Goal: Task Accomplishment & Management: Use online tool/utility

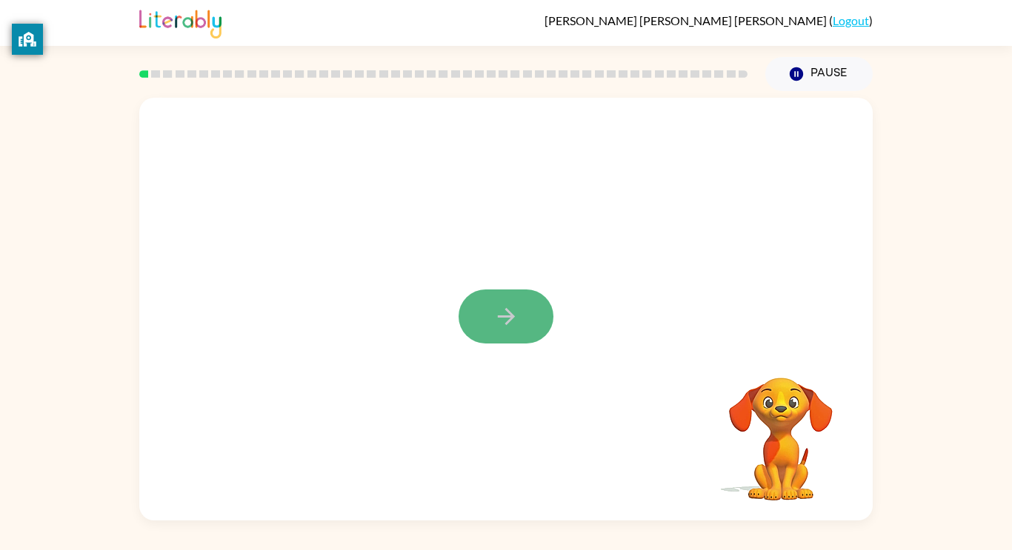
click at [521, 307] on button "button" at bounding box center [505, 317] width 95 height 54
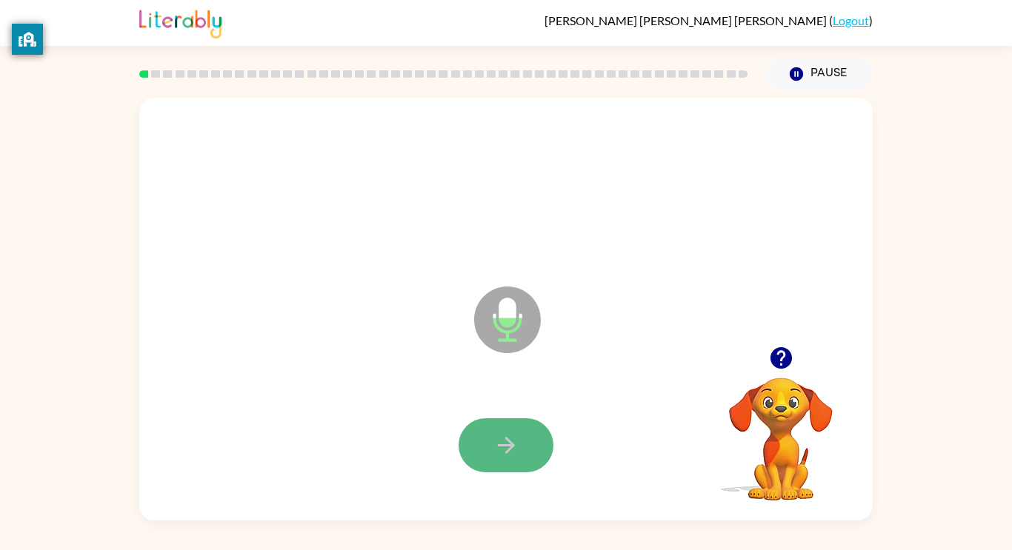
click at [513, 436] on icon "button" at bounding box center [506, 445] width 26 height 26
click at [504, 444] on icon "button" at bounding box center [505, 445] width 17 height 17
click at [490, 429] on button "button" at bounding box center [505, 445] width 95 height 54
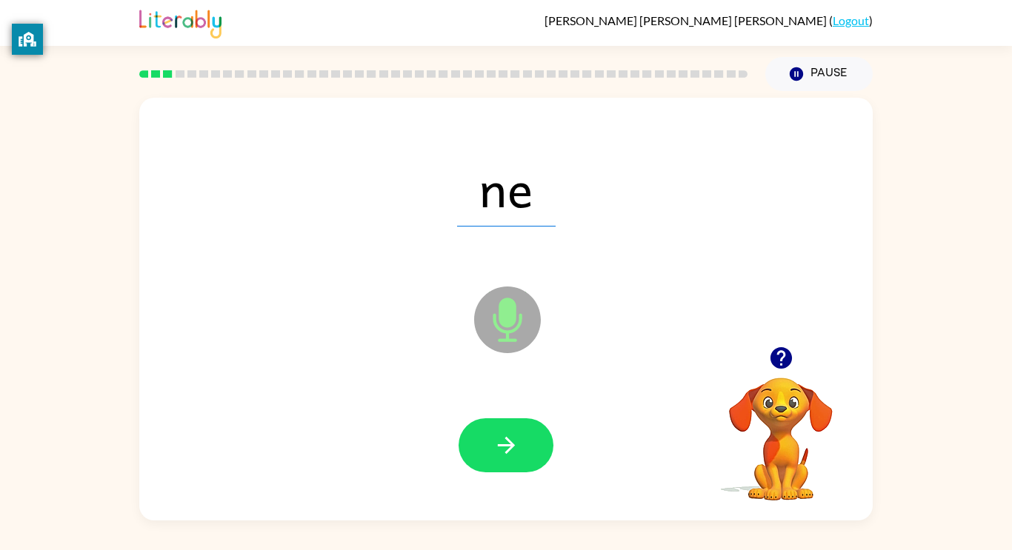
click at [490, 410] on div at bounding box center [505, 445] width 703 height 121
click at [491, 432] on button "button" at bounding box center [505, 445] width 95 height 54
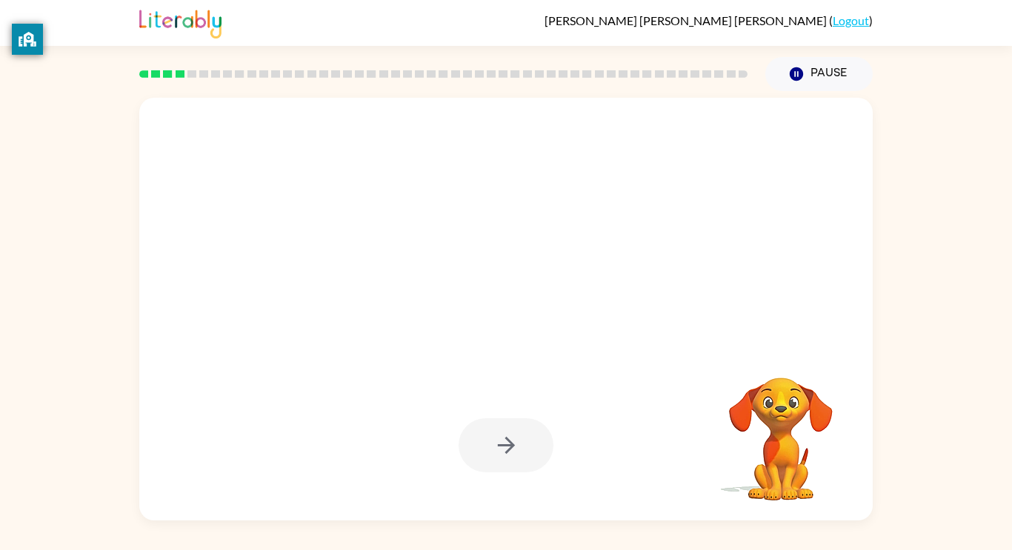
click at [491, 432] on div at bounding box center [505, 445] width 95 height 54
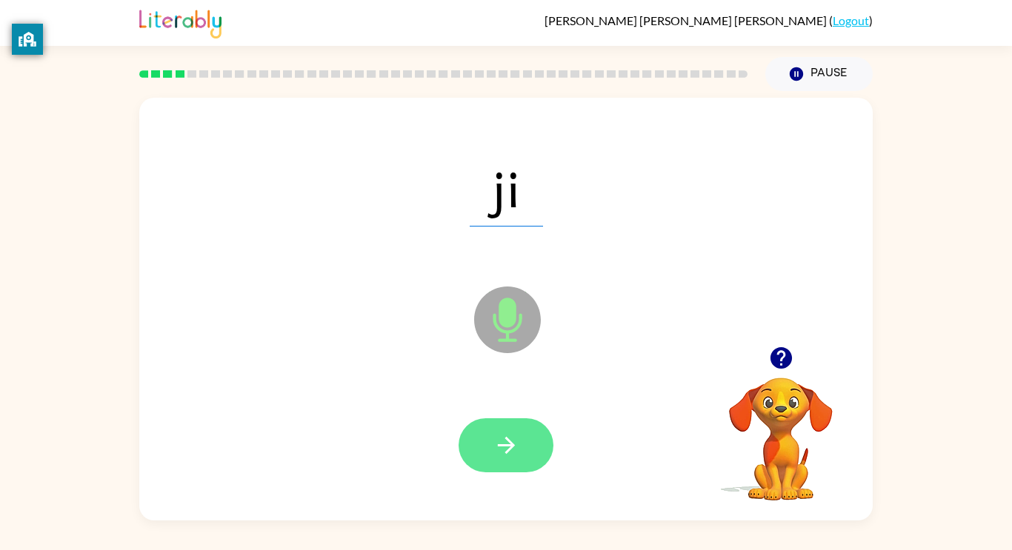
click at [490, 447] on button "button" at bounding box center [505, 445] width 95 height 54
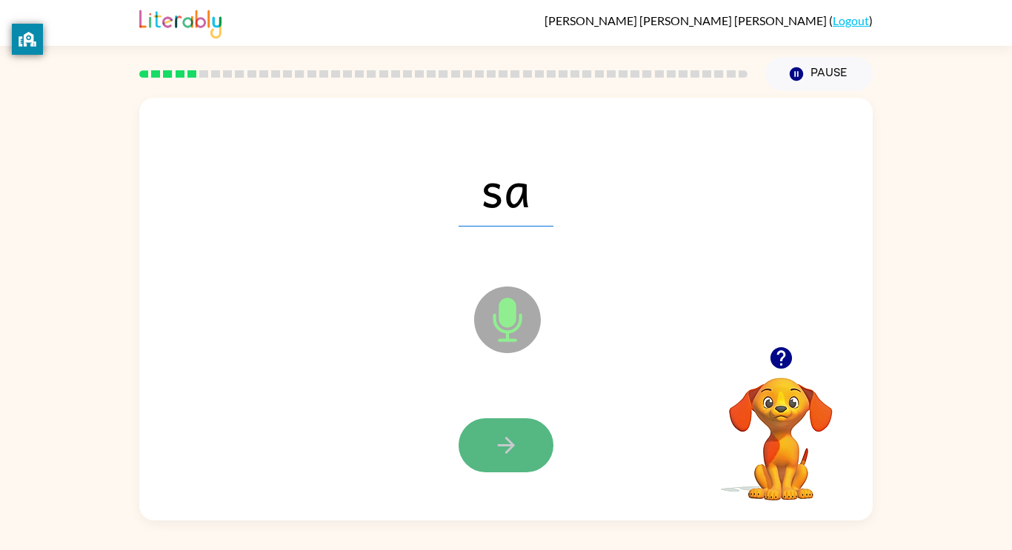
click at [493, 461] on button "button" at bounding box center [505, 445] width 95 height 54
click at [481, 436] on button "button" at bounding box center [505, 445] width 95 height 54
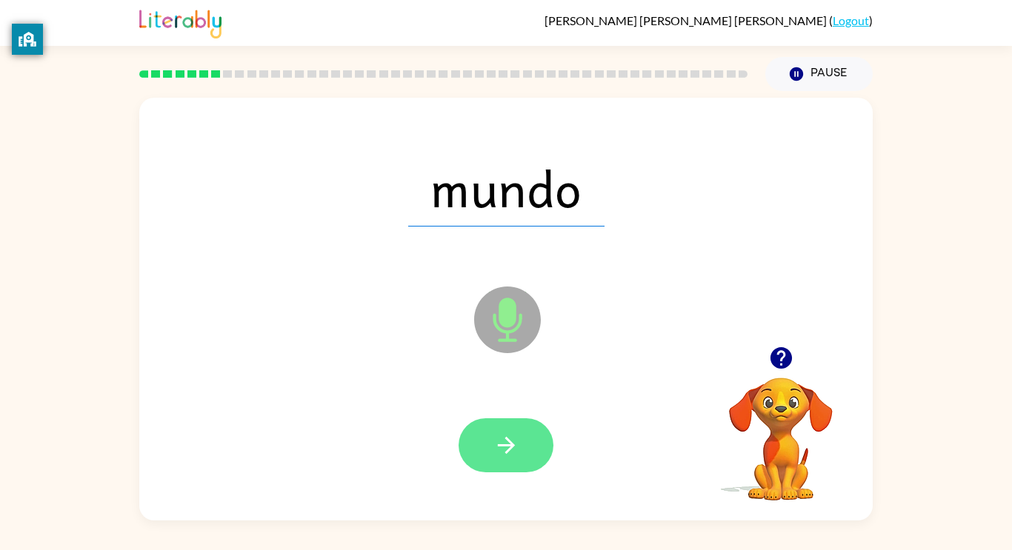
click at [489, 444] on button "button" at bounding box center [505, 445] width 95 height 54
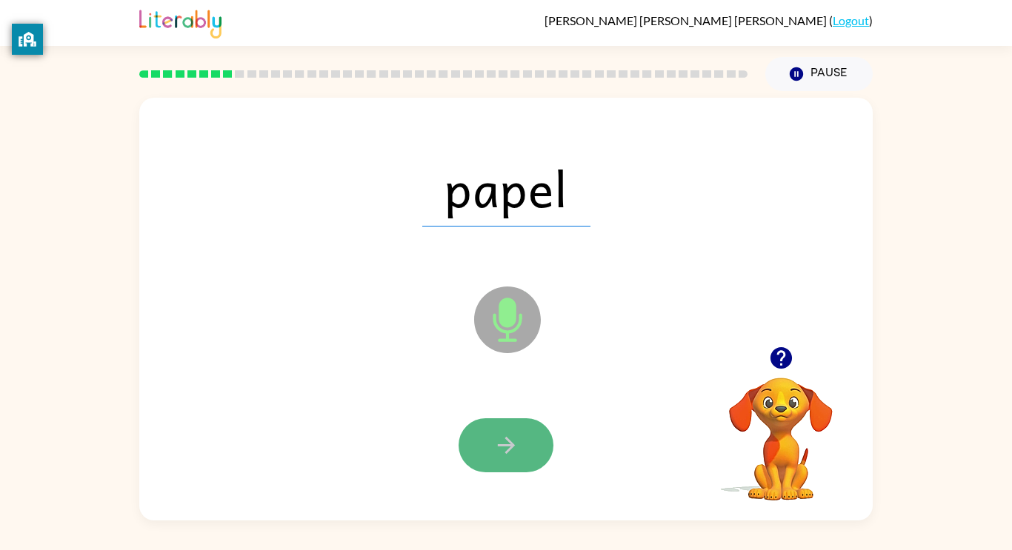
click at [485, 450] on button "button" at bounding box center [505, 445] width 95 height 54
click at [486, 455] on button "button" at bounding box center [505, 445] width 95 height 54
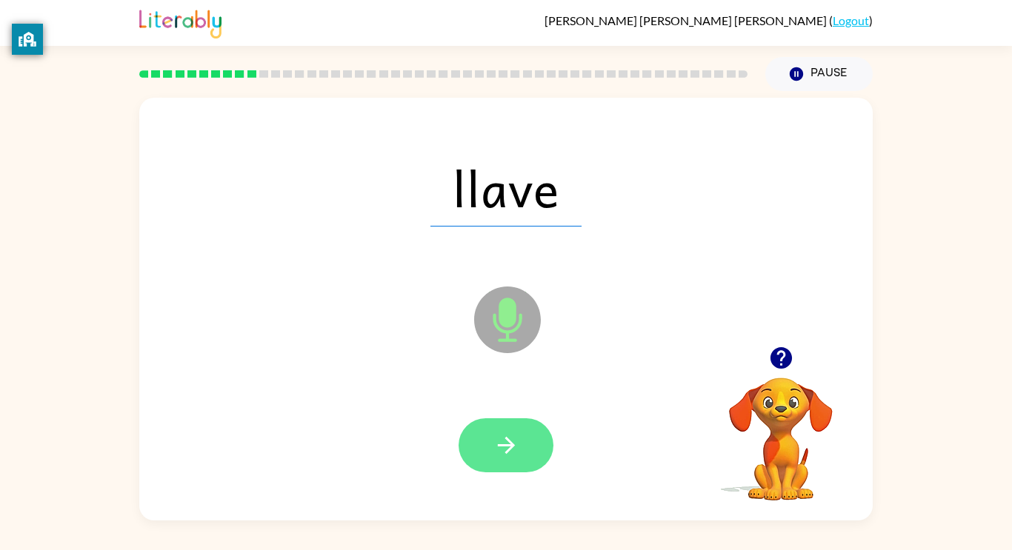
click at [496, 421] on button "button" at bounding box center [505, 445] width 95 height 54
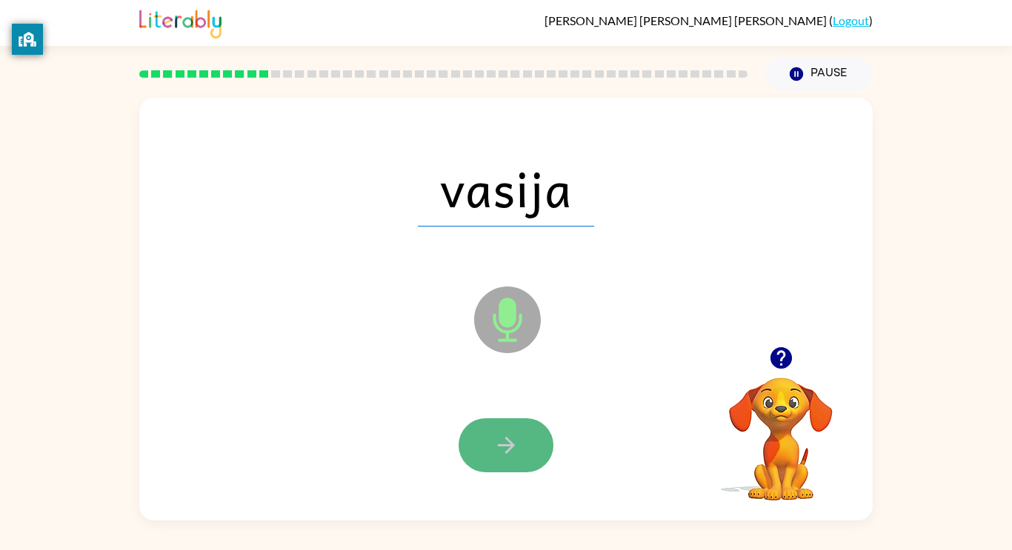
click at [502, 436] on icon "button" at bounding box center [506, 445] width 26 height 26
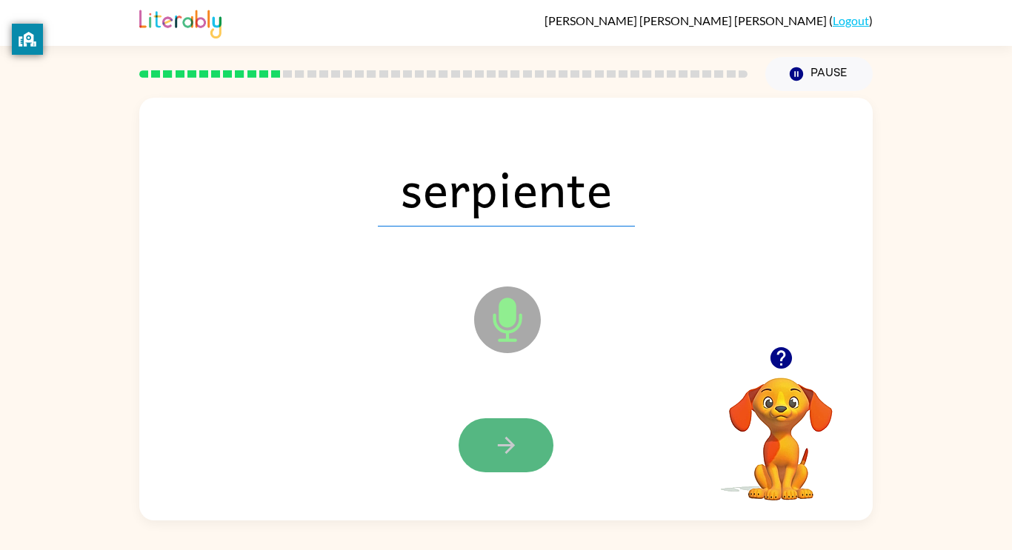
click at [500, 449] on icon "button" at bounding box center [506, 445] width 26 height 26
click at [487, 436] on button "button" at bounding box center [505, 445] width 95 height 54
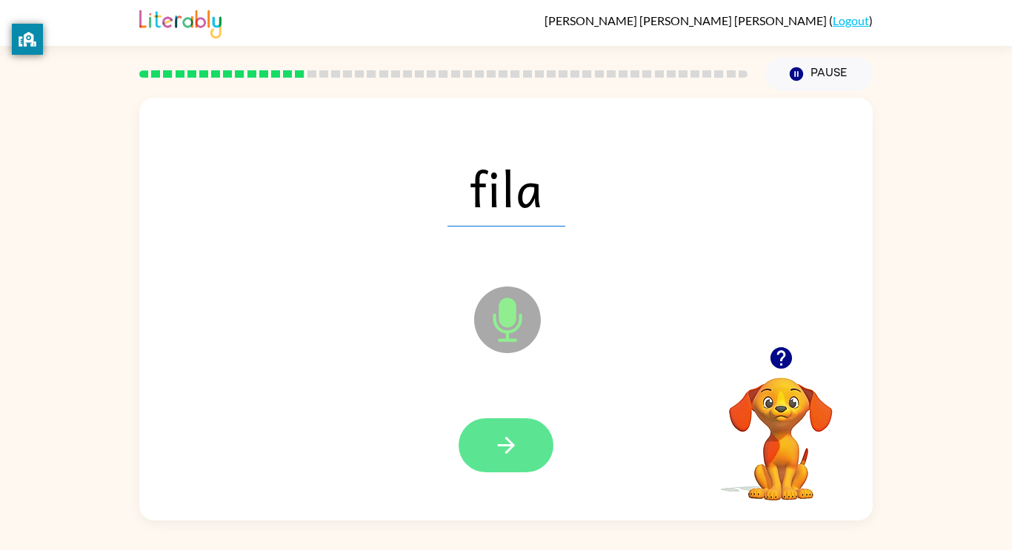
click at [494, 436] on icon "button" at bounding box center [506, 445] width 26 height 26
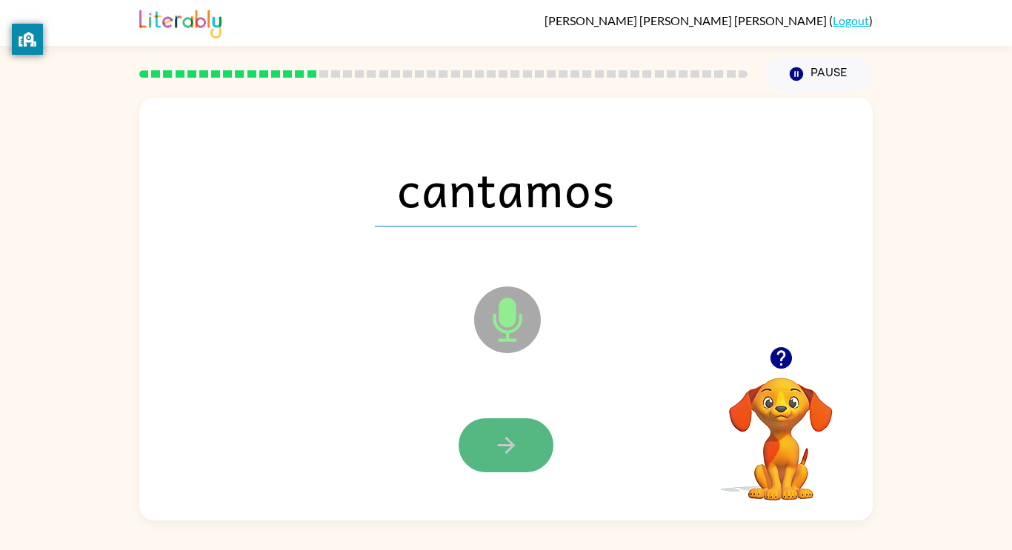
click at [489, 449] on button "button" at bounding box center [505, 445] width 95 height 54
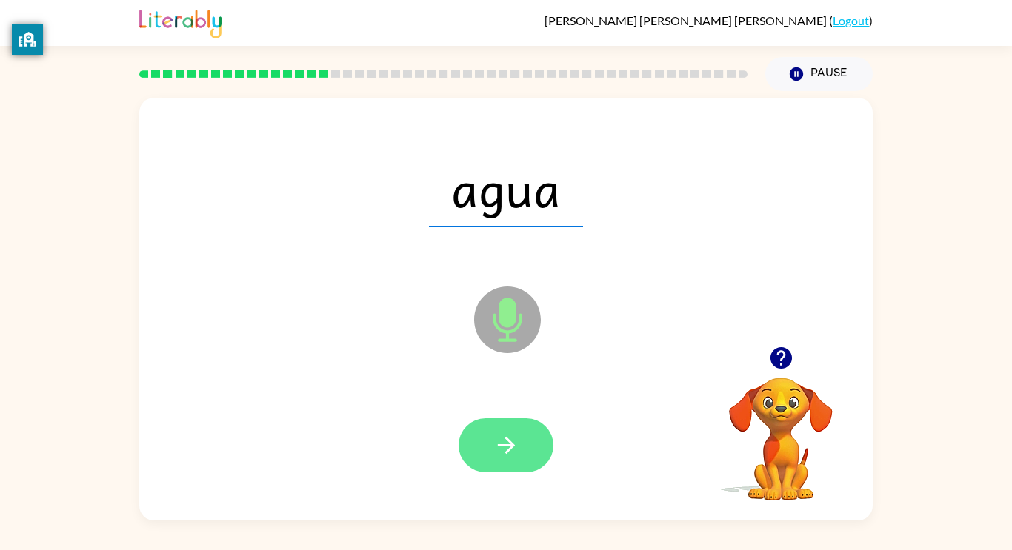
click at [514, 426] on button "button" at bounding box center [505, 445] width 95 height 54
click at [498, 444] on icon "button" at bounding box center [505, 445] width 17 height 17
click at [487, 447] on button "button" at bounding box center [505, 445] width 95 height 54
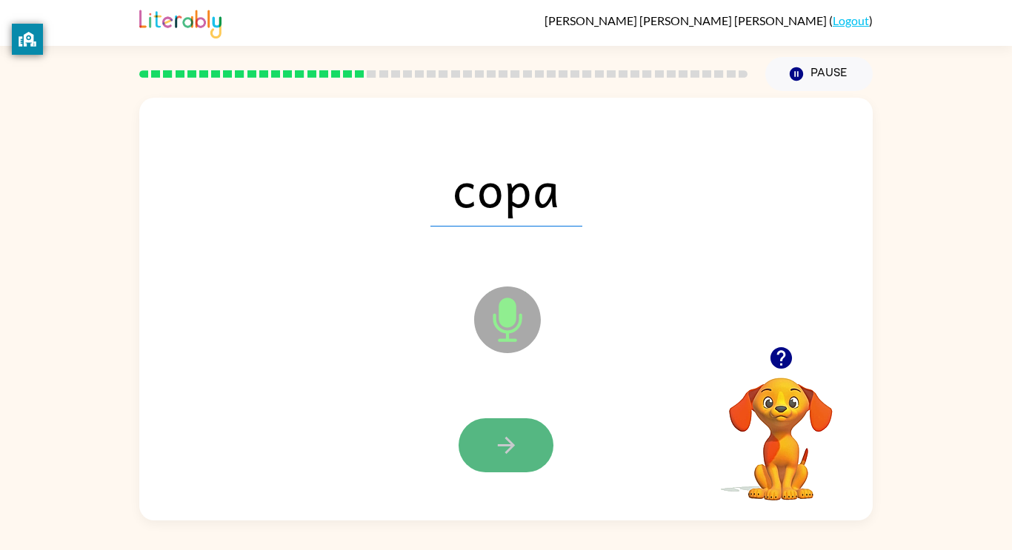
click at [500, 450] on icon "button" at bounding box center [506, 445] width 26 height 26
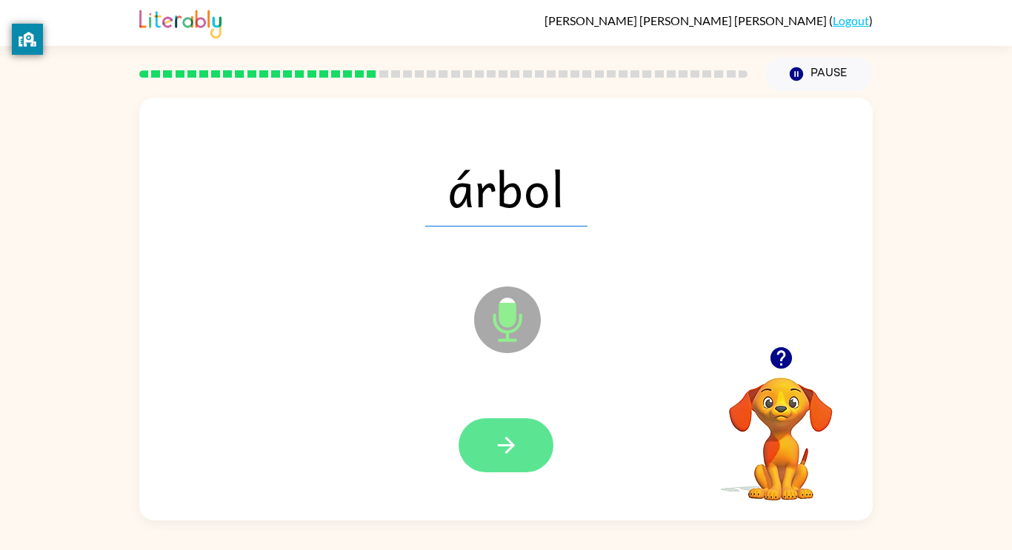
click at [479, 429] on button "button" at bounding box center [505, 445] width 95 height 54
click at [497, 463] on button "button" at bounding box center [505, 445] width 95 height 54
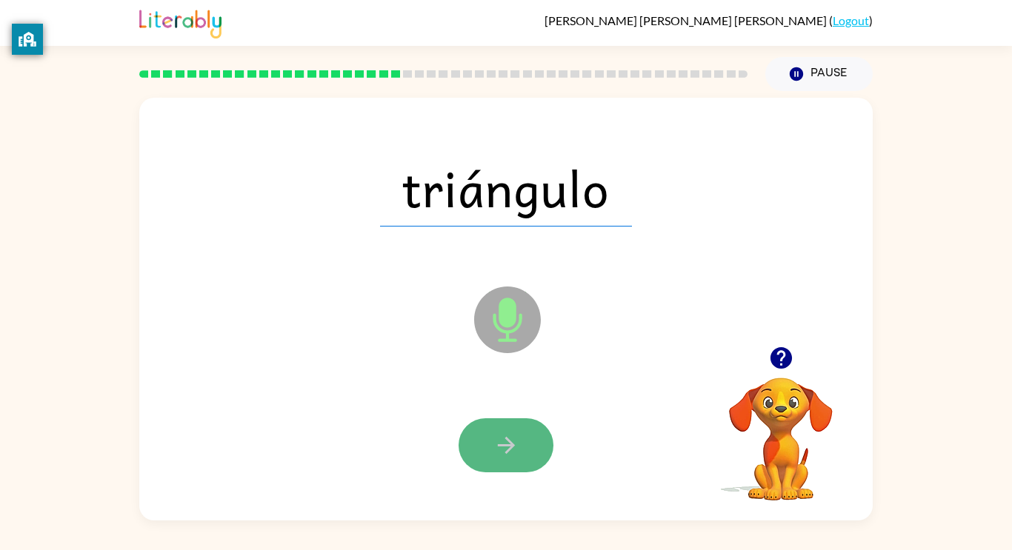
click at [471, 451] on button "button" at bounding box center [505, 445] width 95 height 54
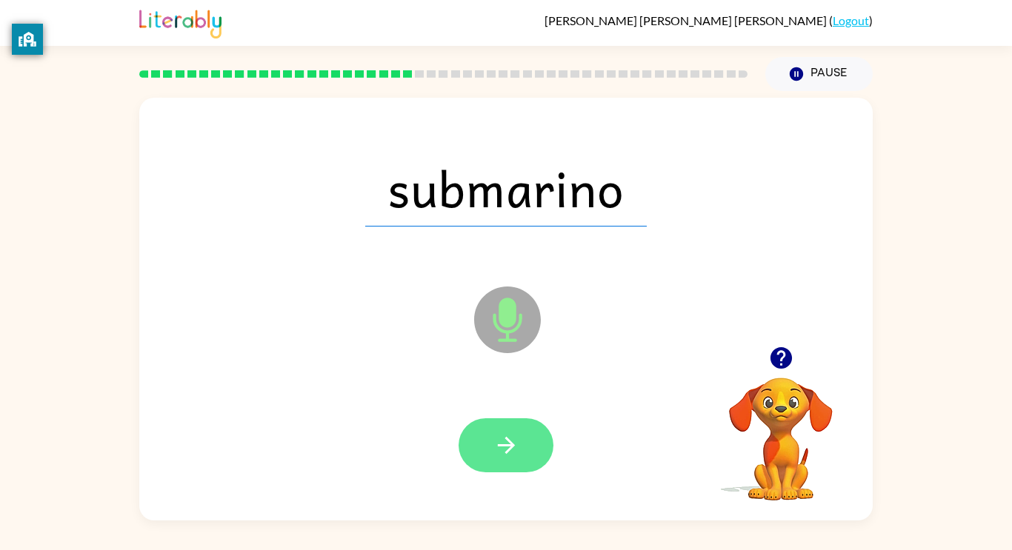
click at [482, 449] on button "button" at bounding box center [505, 445] width 95 height 54
click at [490, 444] on button "button" at bounding box center [505, 445] width 95 height 54
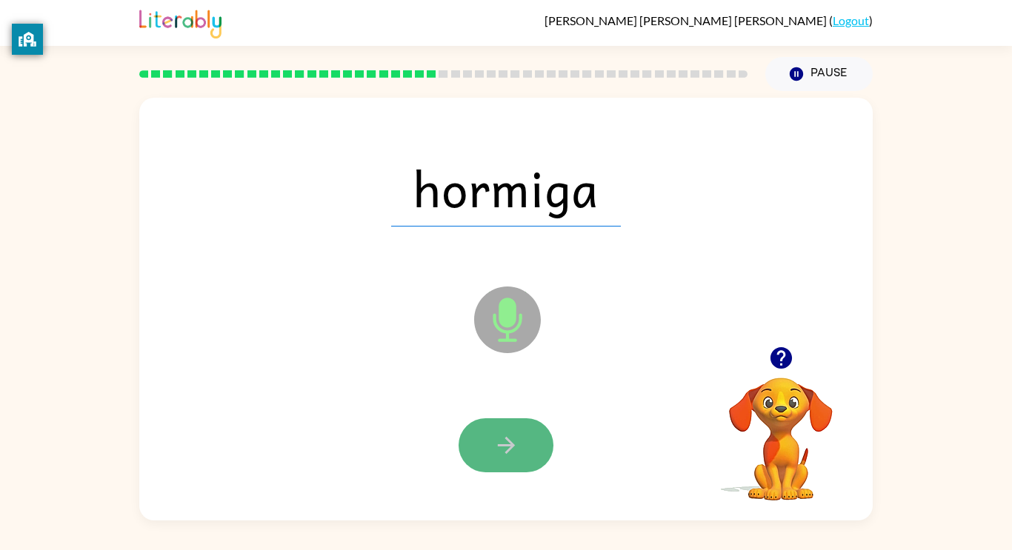
click at [491, 451] on button "button" at bounding box center [505, 445] width 95 height 54
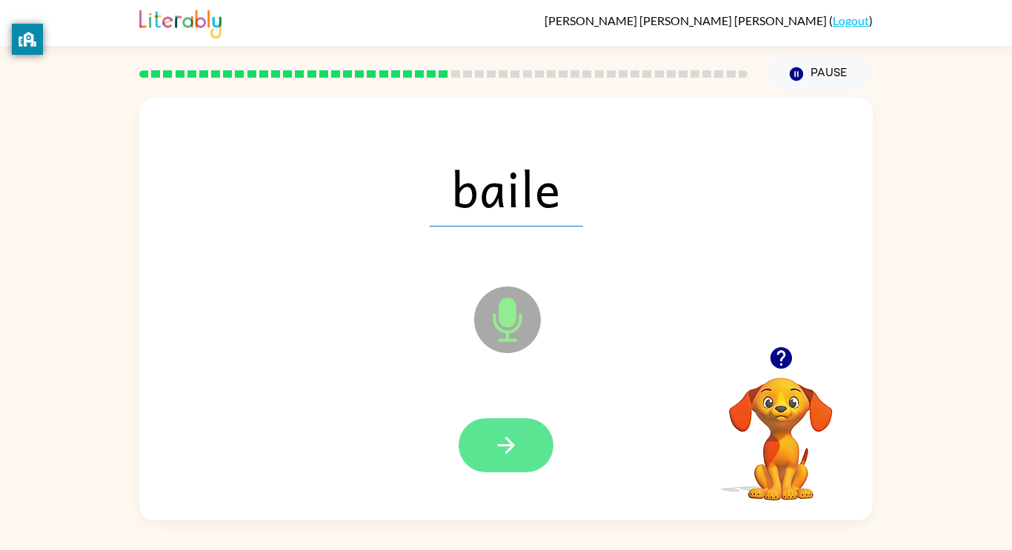
click at [493, 434] on icon "button" at bounding box center [506, 445] width 26 height 26
click at [493, 437] on icon "button" at bounding box center [506, 445] width 26 height 26
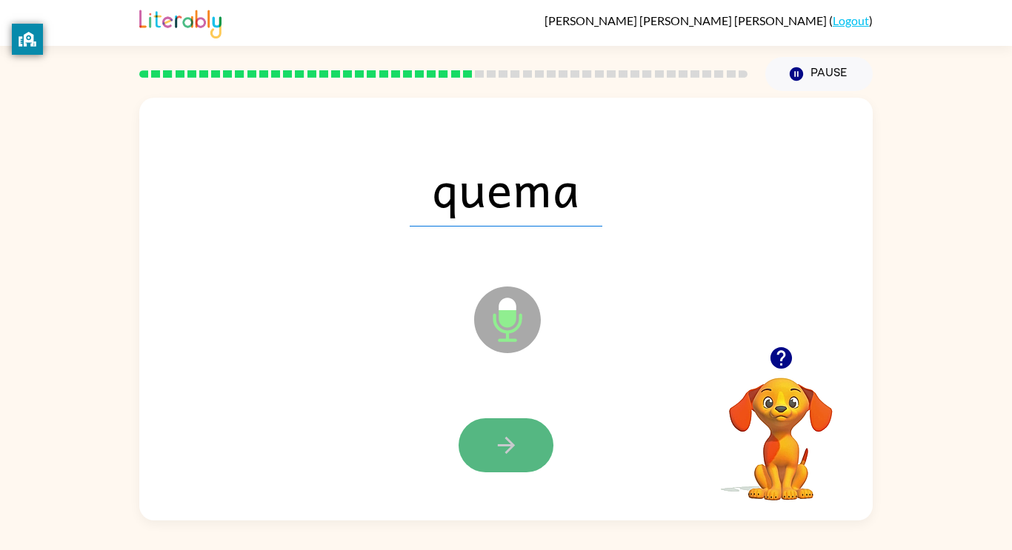
click at [496, 452] on icon "button" at bounding box center [506, 445] width 26 height 26
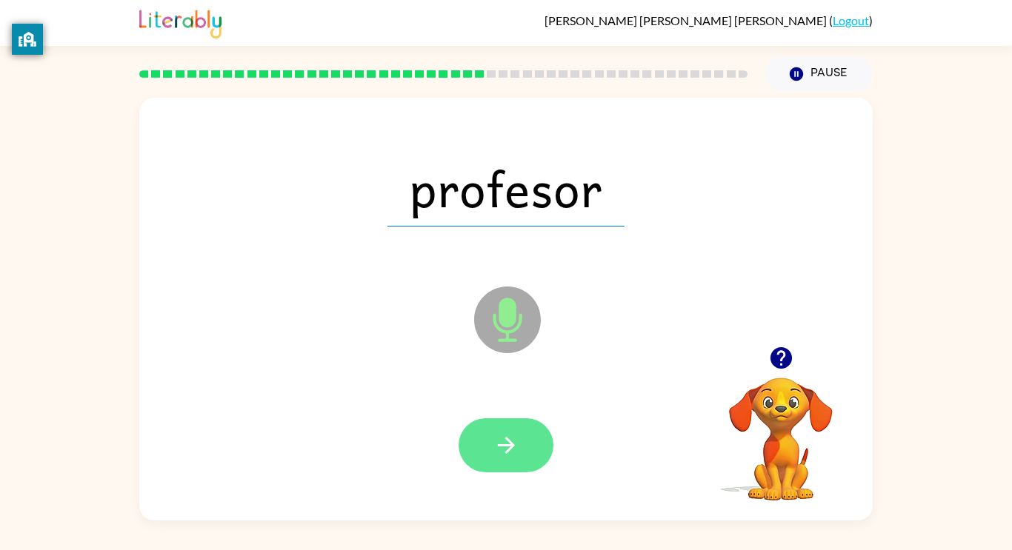
click at [520, 432] on button "button" at bounding box center [505, 445] width 95 height 54
click at [515, 441] on icon "button" at bounding box center [506, 445] width 26 height 26
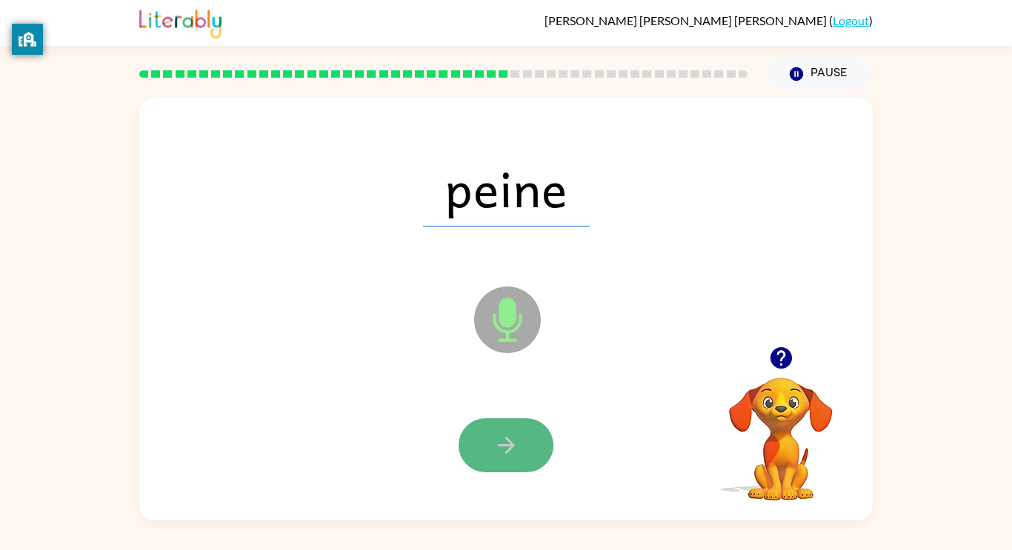
click at [506, 447] on icon "button" at bounding box center [506, 445] width 26 height 26
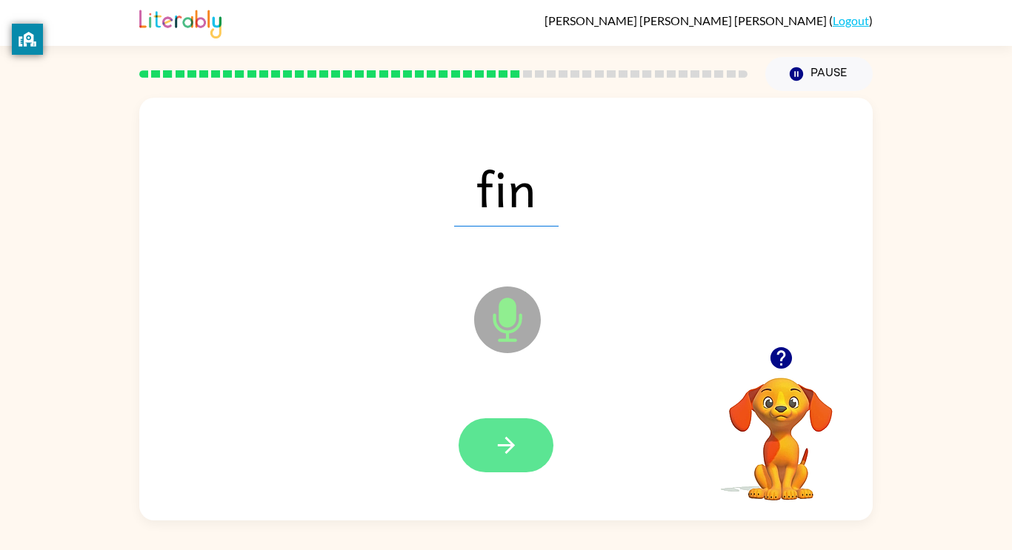
click at [501, 452] on icon "button" at bounding box center [506, 445] width 26 height 26
click at [508, 433] on icon "button" at bounding box center [506, 445] width 26 height 26
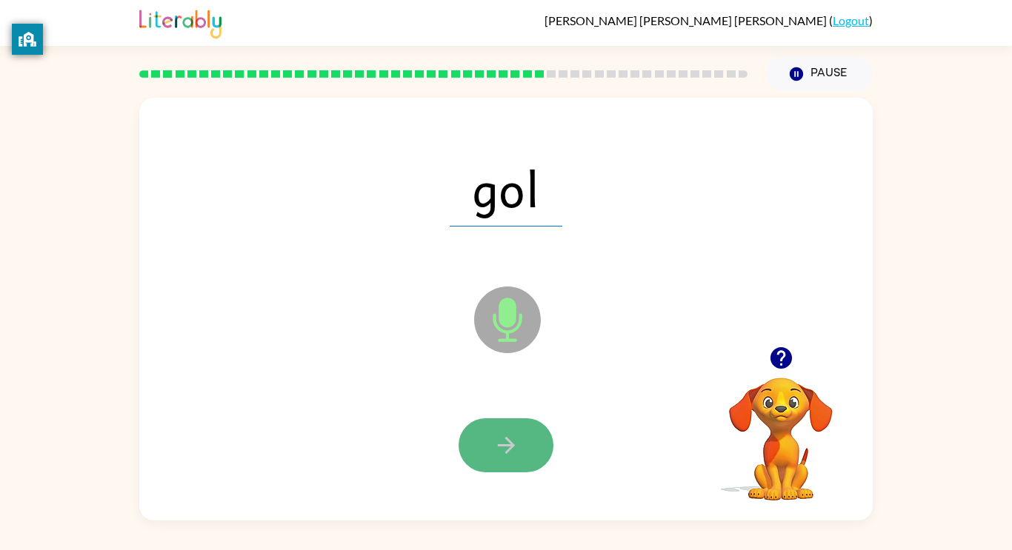
click at [518, 444] on icon "button" at bounding box center [506, 445] width 26 height 26
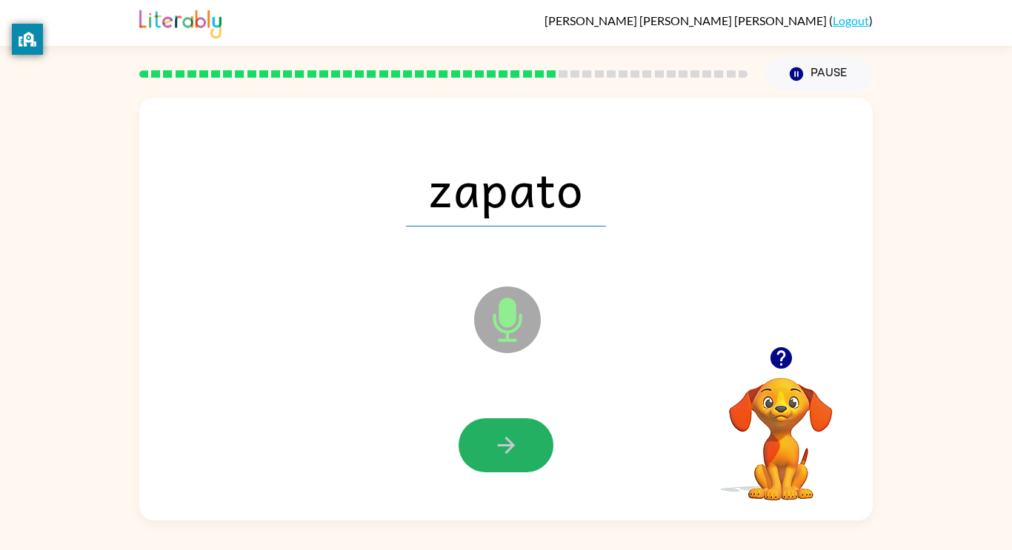
click at [518, 444] on icon "button" at bounding box center [506, 445] width 26 height 26
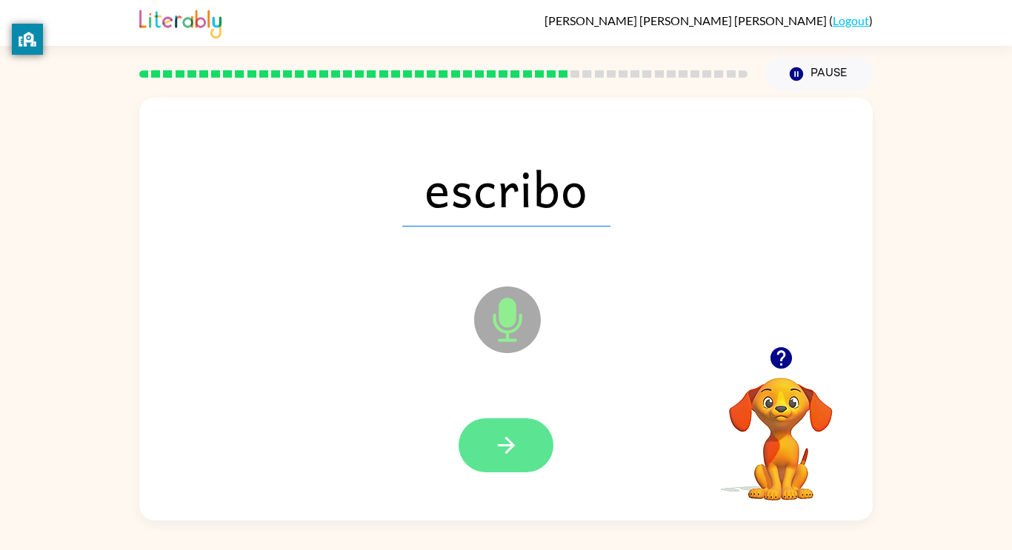
click at [515, 442] on icon "button" at bounding box center [506, 445] width 26 height 26
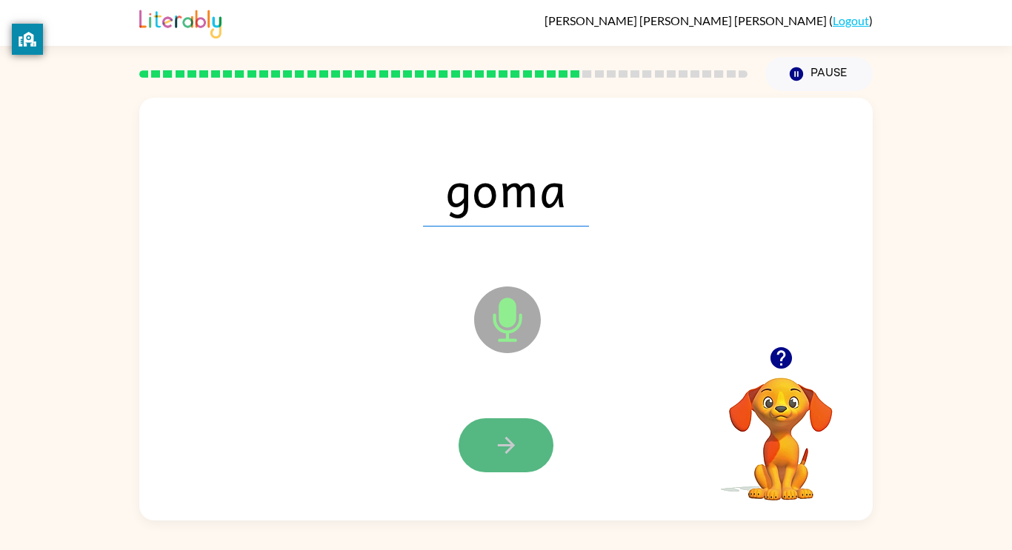
click at [493, 434] on icon "button" at bounding box center [506, 445] width 26 height 26
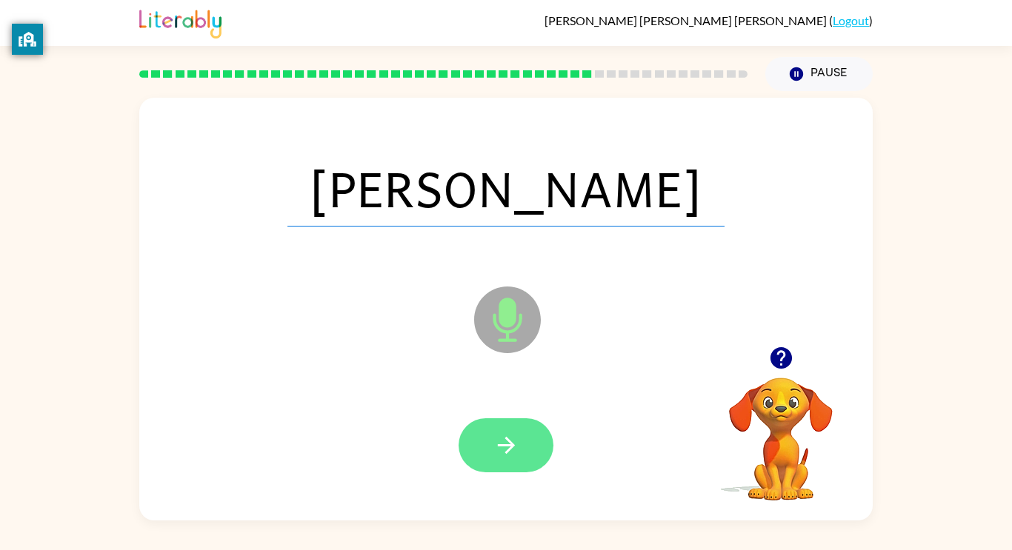
click at [484, 444] on button "button" at bounding box center [505, 445] width 95 height 54
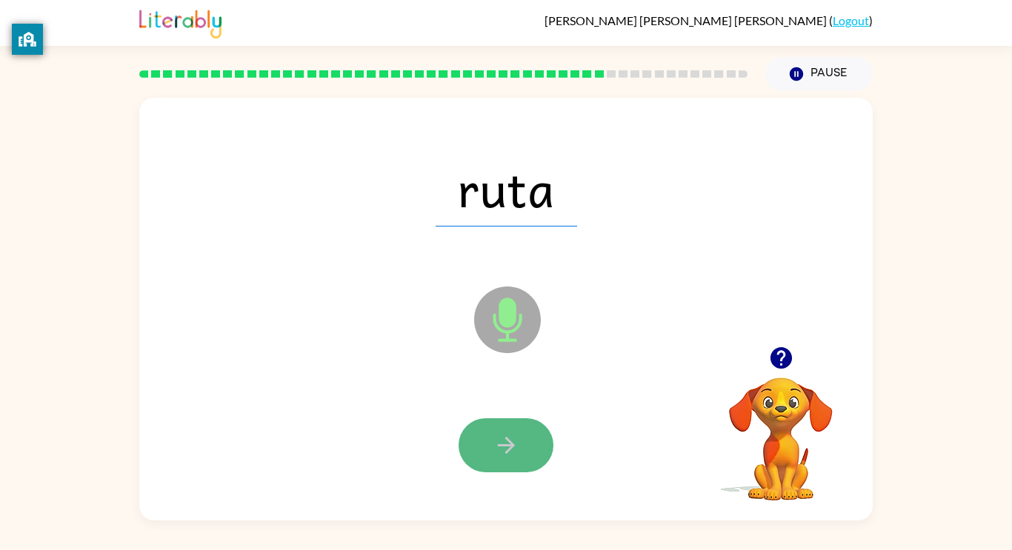
click at [485, 445] on button "button" at bounding box center [505, 445] width 95 height 54
click at [484, 448] on button "button" at bounding box center [505, 445] width 95 height 54
click at [481, 441] on button "button" at bounding box center [505, 445] width 95 height 54
click at [475, 449] on button "button" at bounding box center [505, 445] width 95 height 54
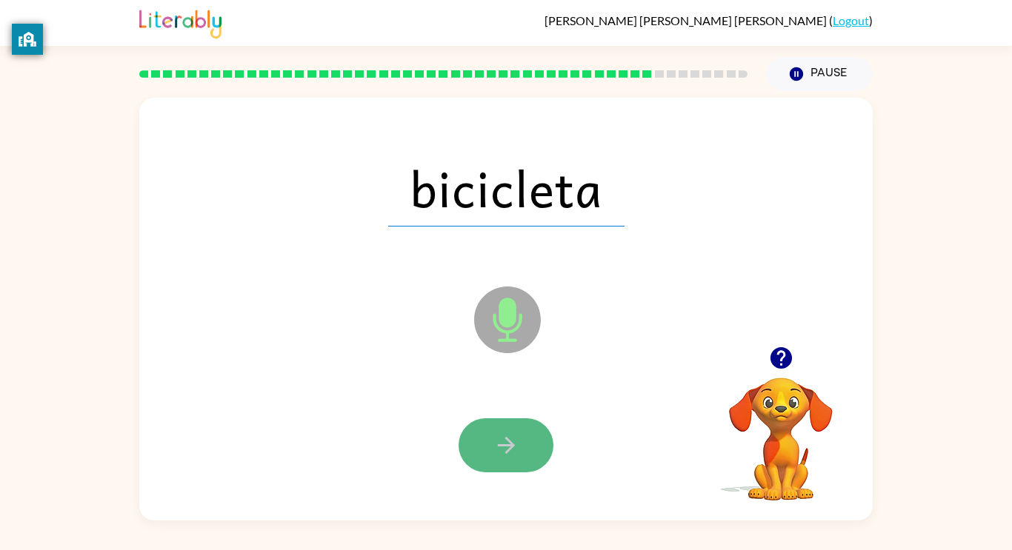
click at [495, 441] on icon "button" at bounding box center [506, 445] width 26 height 26
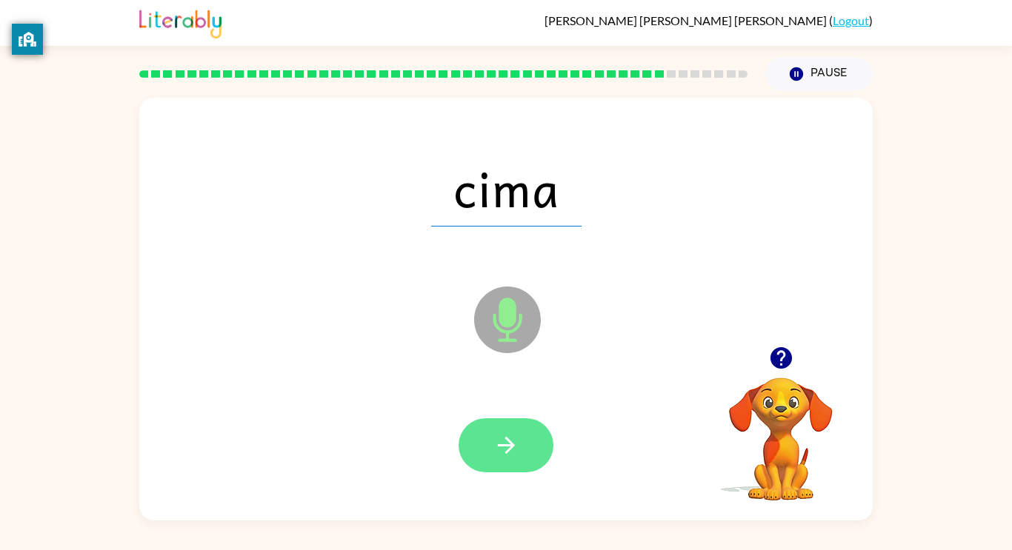
click at [496, 441] on icon "button" at bounding box center [506, 445] width 26 height 26
click at [490, 449] on button "button" at bounding box center [505, 445] width 95 height 54
click at [494, 441] on icon "button" at bounding box center [506, 445] width 26 height 26
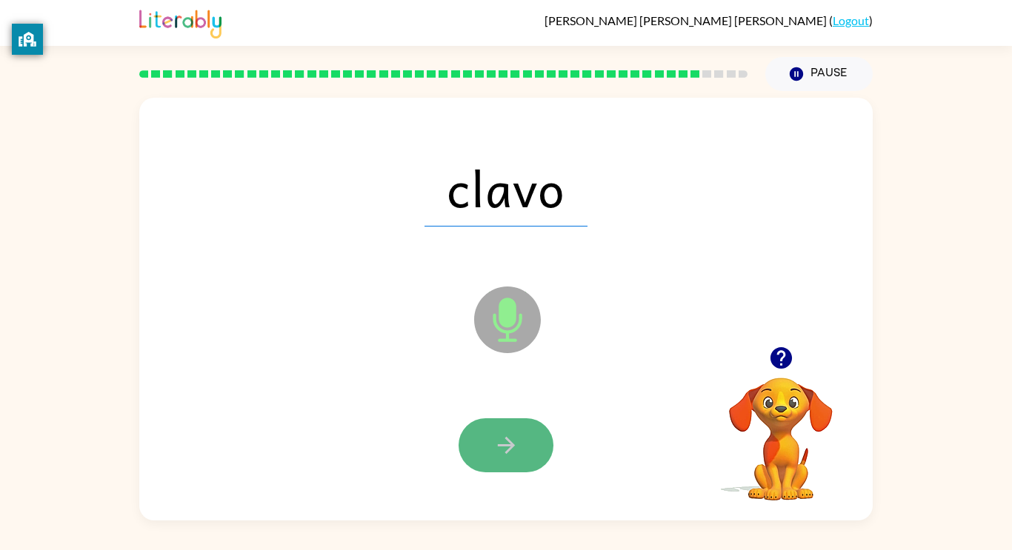
click at [491, 452] on button "button" at bounding box center [505, 445] width 95 height 54
click at [498, 421] on button "button" at bounding box center [505, 445] width 95 height 54
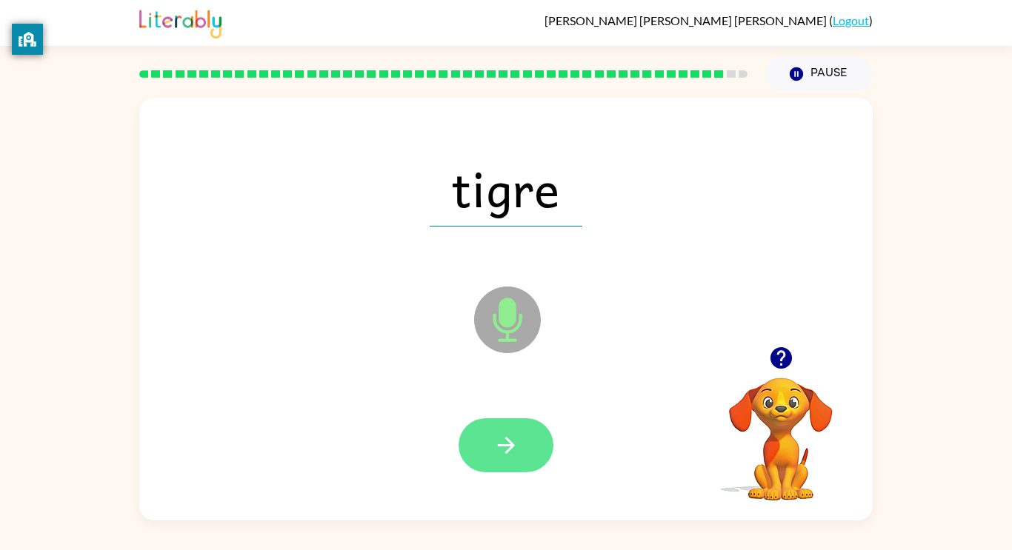
click at [498, 431] on button "button" at bounding box center [505, 445] width 95 height 54
click at [481, 458] on button "button" at bounding box center [505, 445] width 95 height 54
